Goal: Task Accomplishment & Management: Complete application form

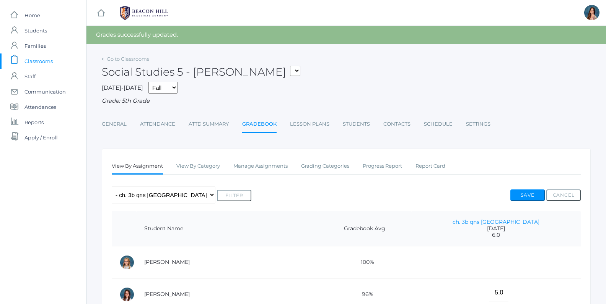
select select "1967"
click option "05LA - Language Arts 5 [PERSON_NAME]" at bounding box center [0, 0] width 0 height 0
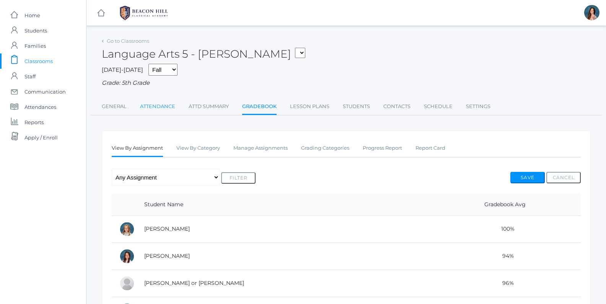
click at [163, 108] on link "Attendance" at bounding box center [157, 106] width 35 height 15
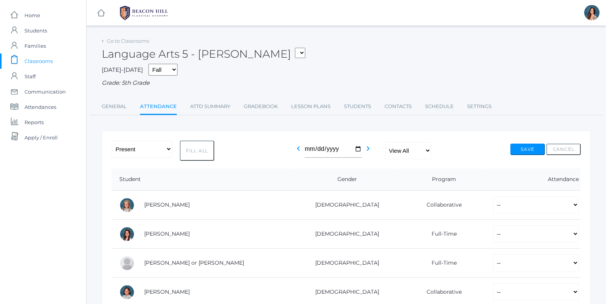
click at [198, 148] on button "Fill All" at bounding box center [197, 151] width 34 height 20
select select "P"
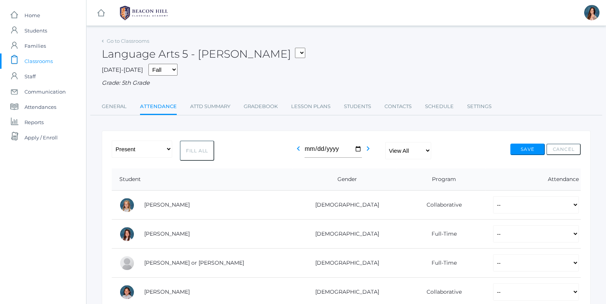
select select "P"
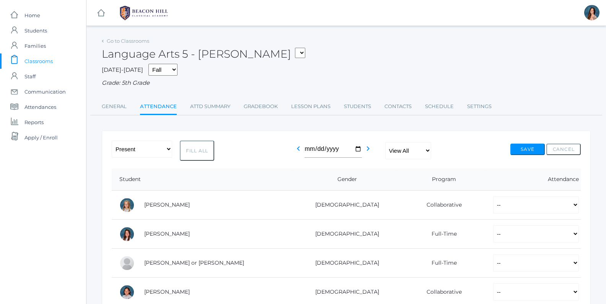
select select "P"
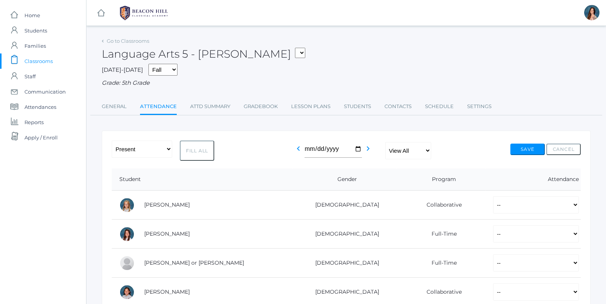
select select "P"
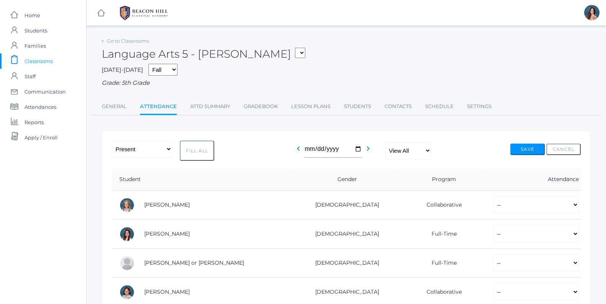
select select "P"
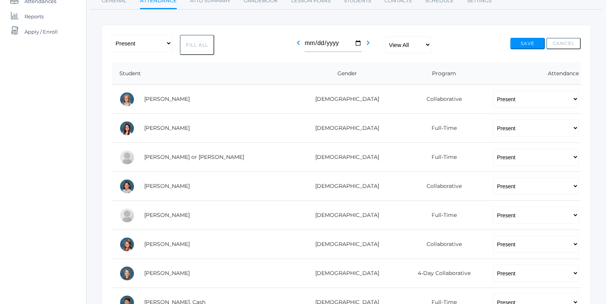
scroll to position [112, 0]
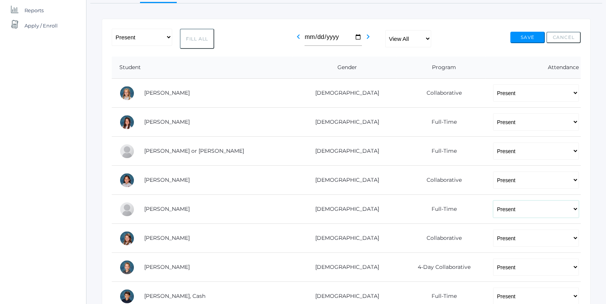
select select "AU"
click option "Absent Unexcused" at bounding box center [0, 0] width 0 height 0
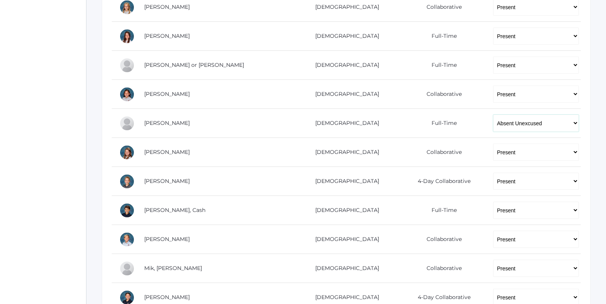
scroll to position [204, 0]
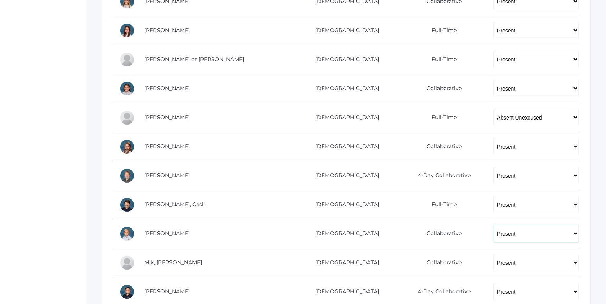
select select "AE"
click option "Absent Excused" at bounding box center [0, 0] width 0 height 0
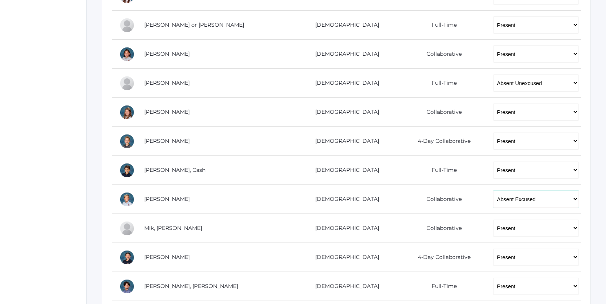
scroll to position [244, 0]
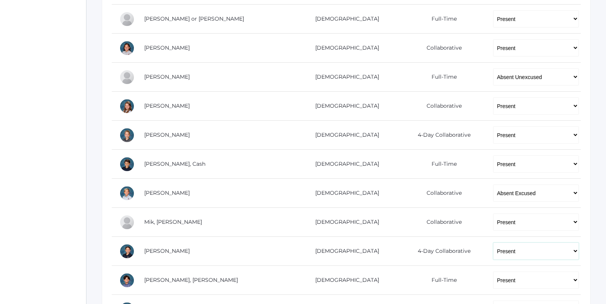
select select "AE"
click option "Absent Excused" at bounding box center [0, 0] width 0 height 0
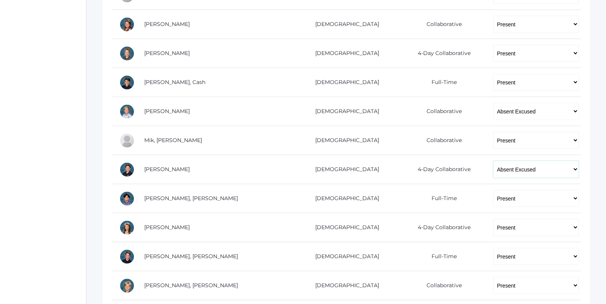
scroll to position [336, 0]
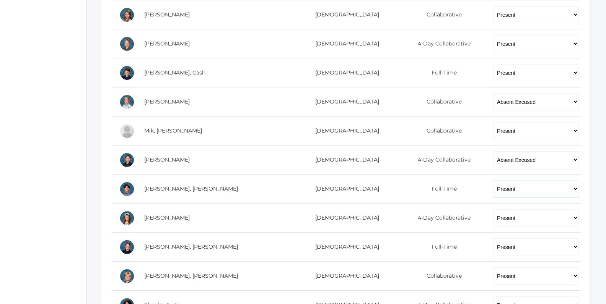
select select "AU"
click option "Absent Unexcused" at bounding box center [0, 0] width 0 height 0
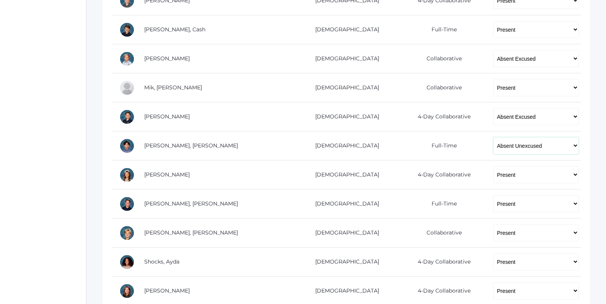
scroll to position [386, 0]
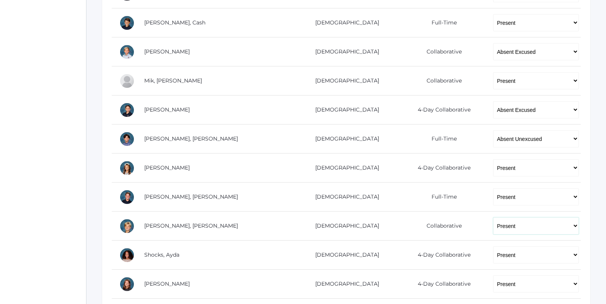
select select "AU"
click option "Absent Unexcused" at bounding box center [0, 0] width 0 height 0
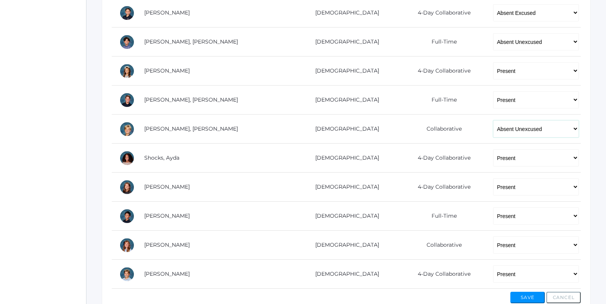
scroll to position [489, 0]
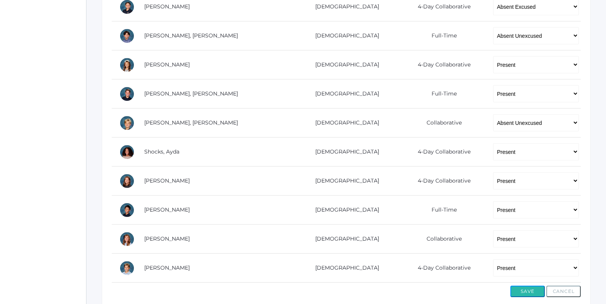
click at [519, 287] on button "Save" at bounding box center [527, 291] width 34 height 11
